Goal: Complete application form: Complete application form

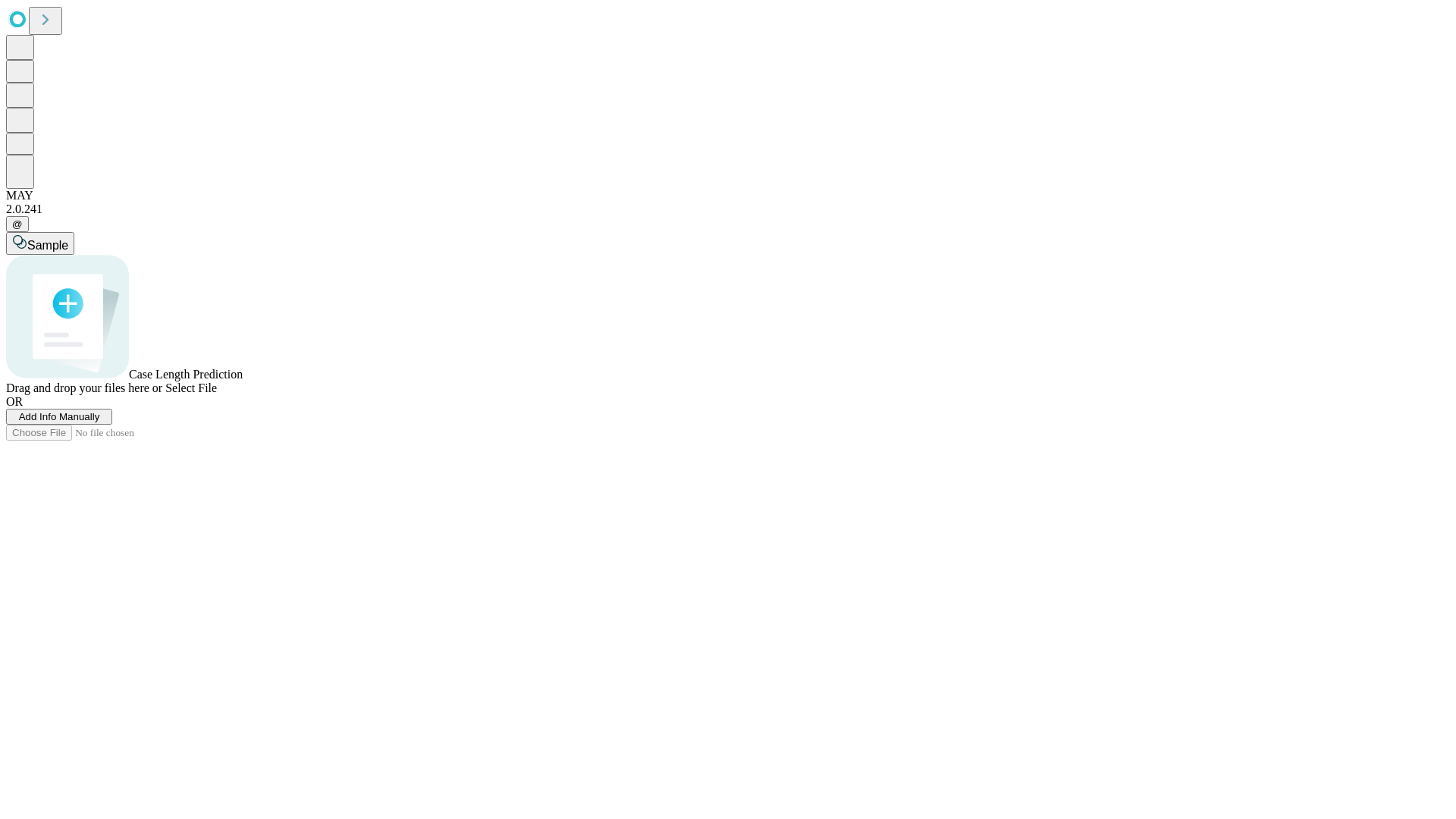
click at [100, 423] on span "Add Info Manually" at bounding box center [60, 417] width 82 height 11
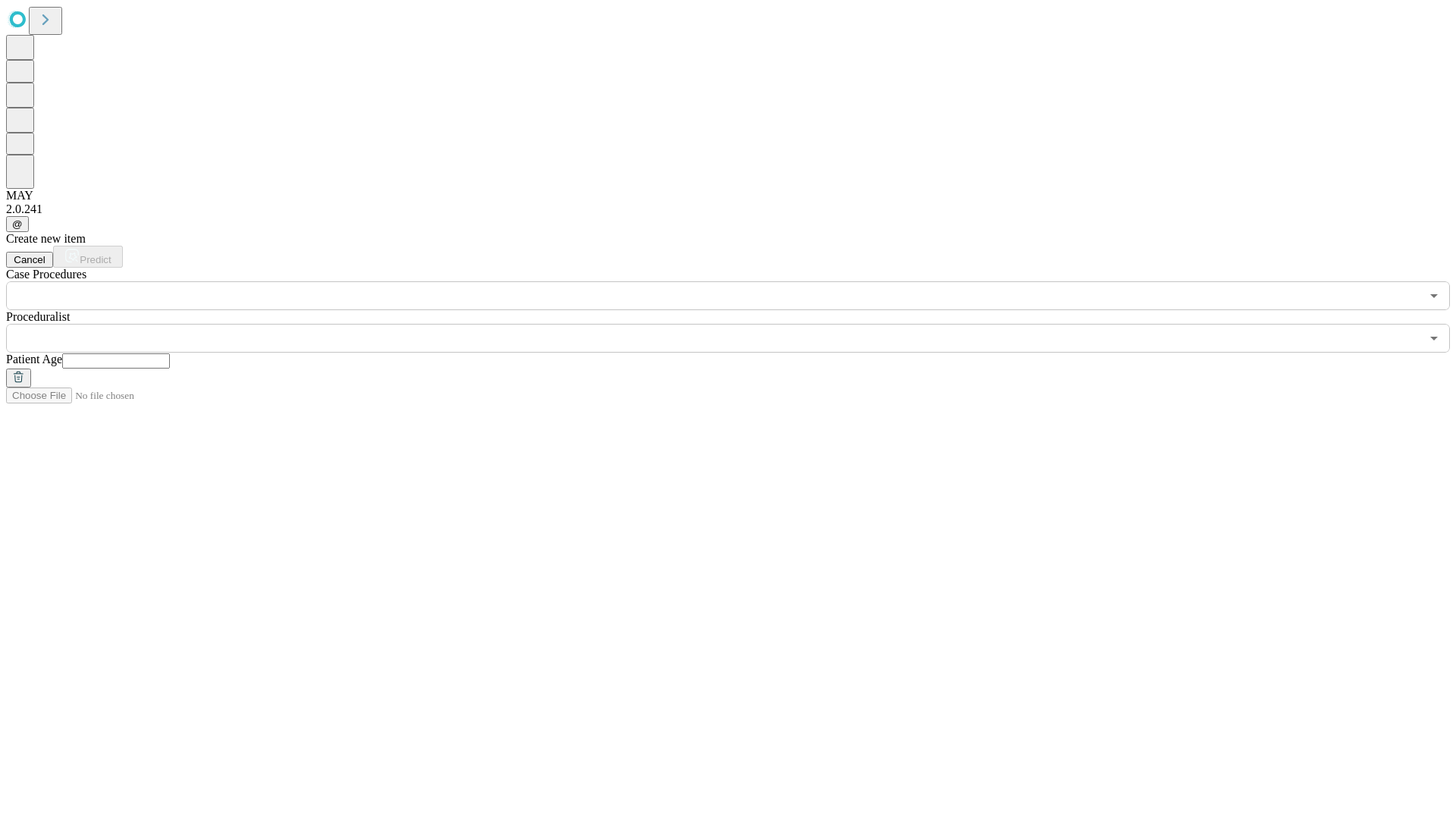
click at [170, 353] on input "text" at bounding box center [116, 360] width 108 height 15
type input "**"
click at [739, 324] on input "text" at bounding box center [714, 338] width 1415 height 29
